Goal: Consume media (video, audio): Consume media (video, audio)

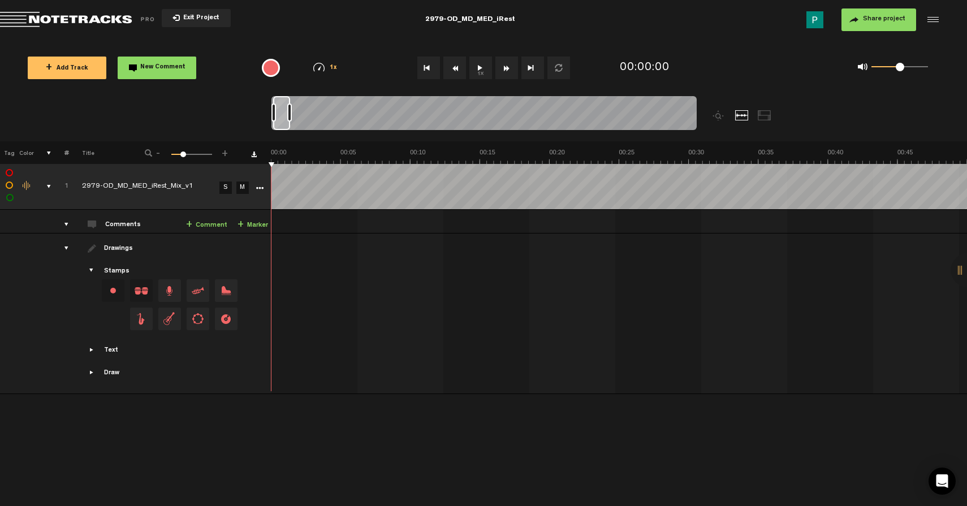
click at [478, 78] on button "1x" at bounding box center [481, 68] width 23 height 23
click at [483, 68] on button "1x" at bounding box center [481, 68] width 23 height 23
click at [477, 68] on button "1x" at bounding box center [481, 68] width 23 height 23
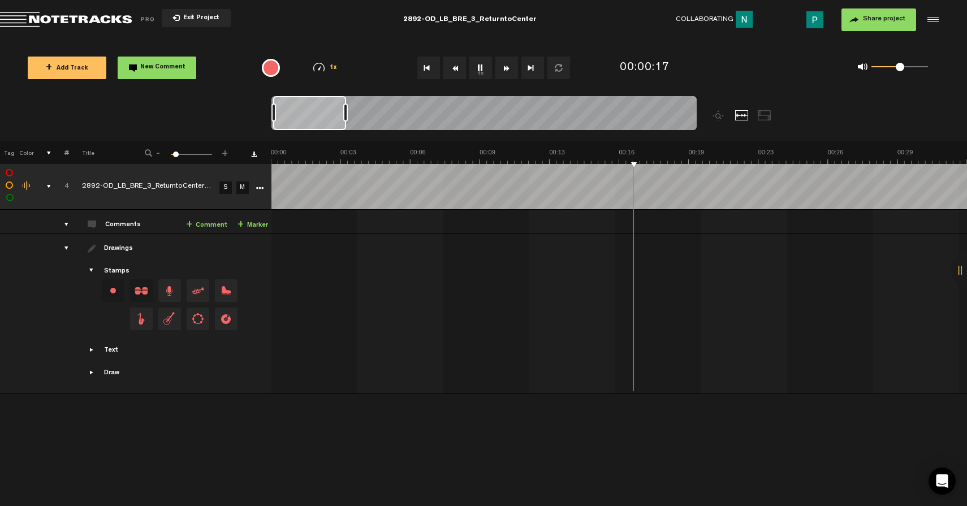
click at [480, 69] on button "1x" at bounding box center [481, 68] width 23 height 23
